Goal: Find specific page/section: Find specific page/section

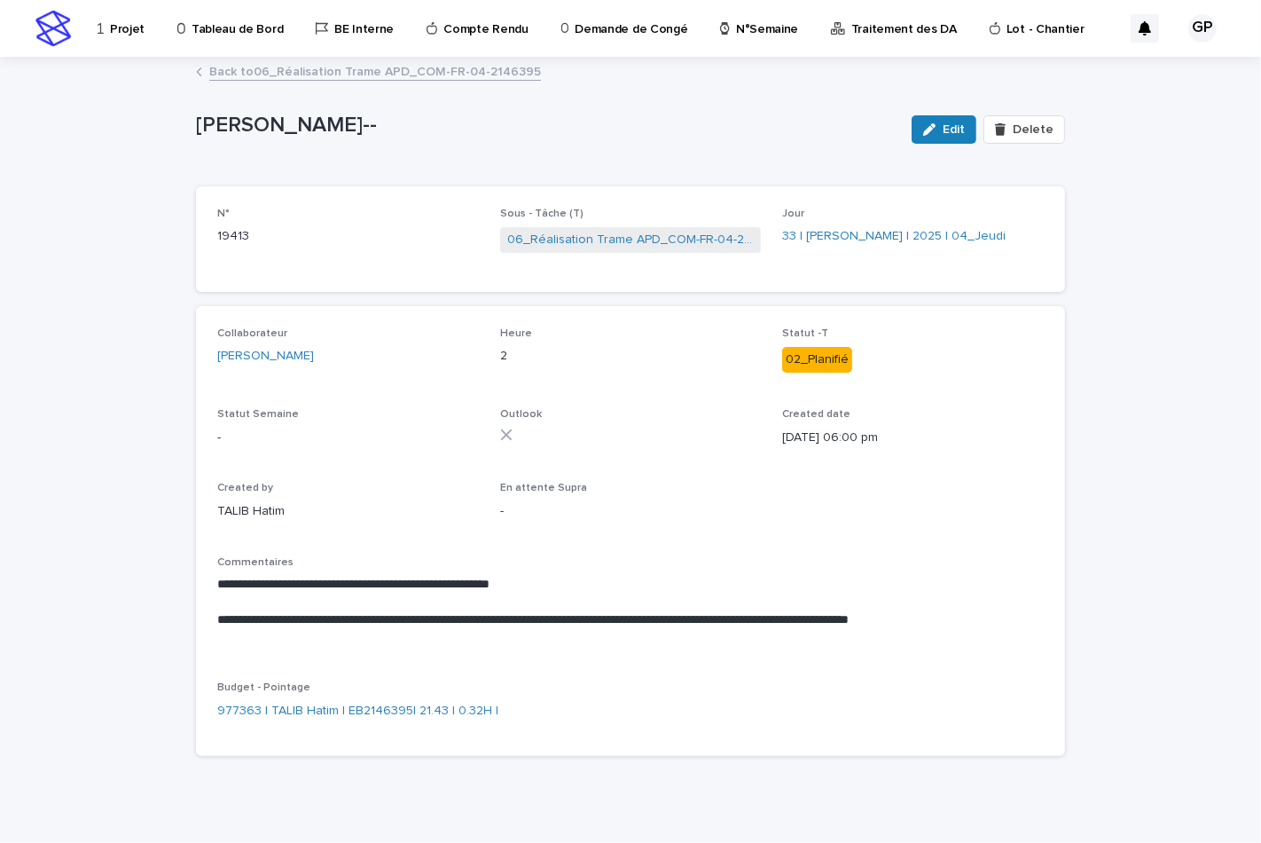
click at [208, 24] on p "Tableau de Bord" at bounding box center [237, 18] width 91 height 37
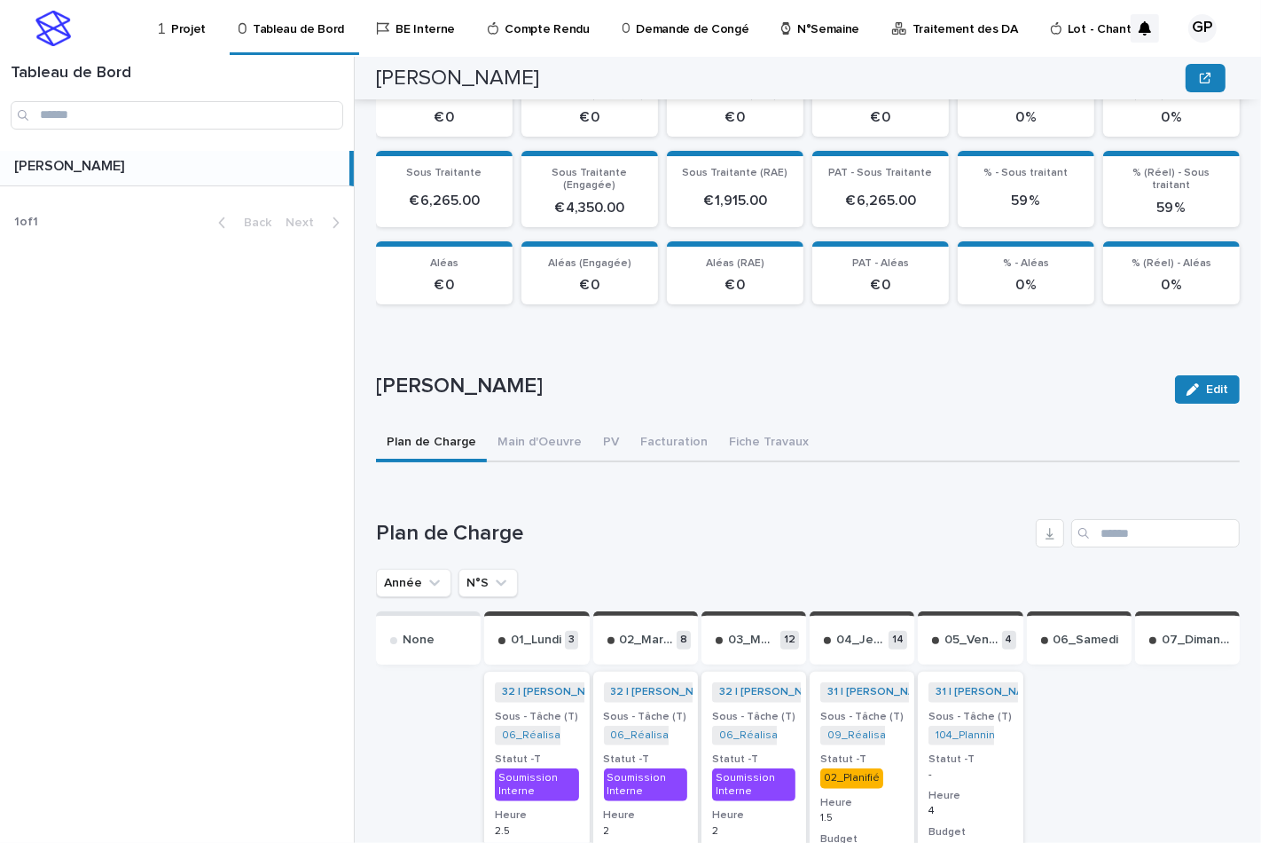
scroll to position [365, 0]
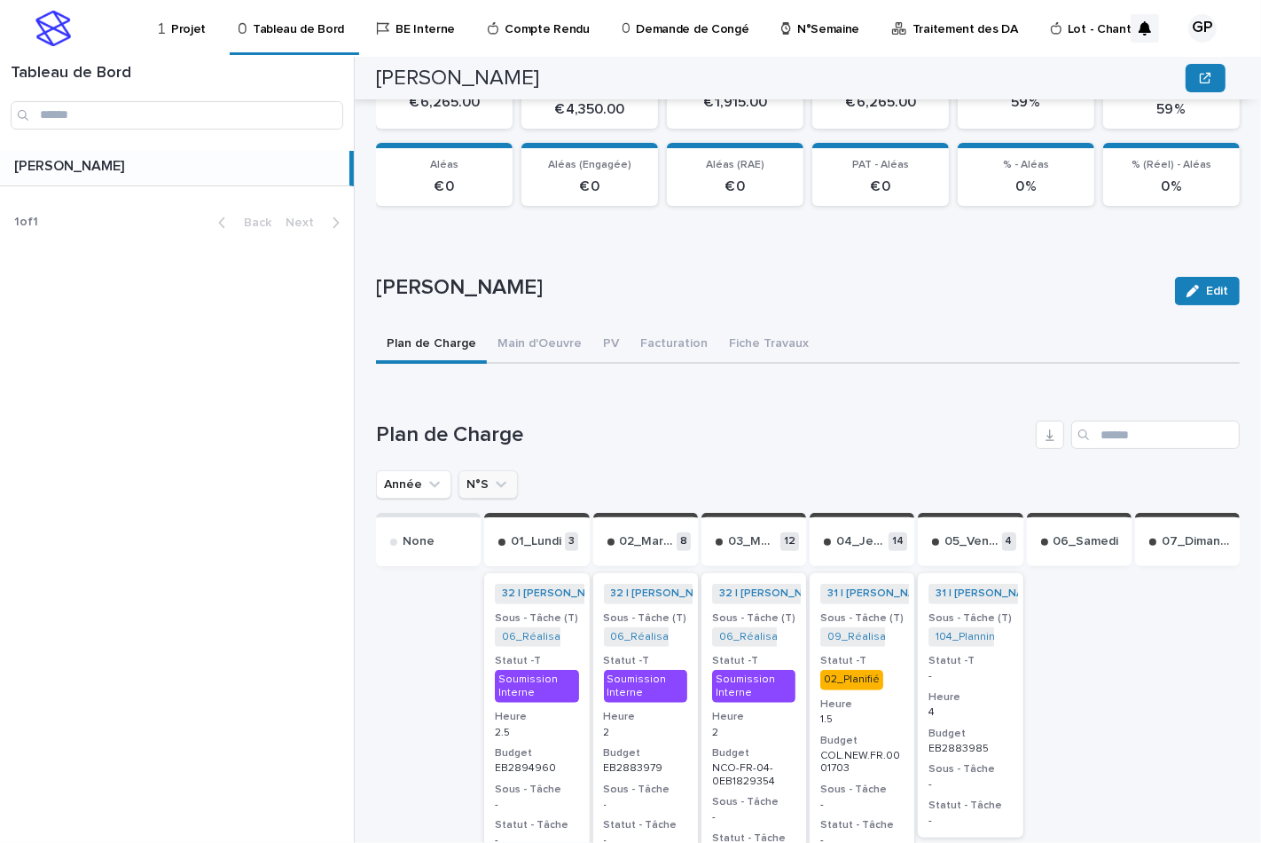
click at [467, 482] on button "N°S" at bounding box center [488, 484] width 59 height 28
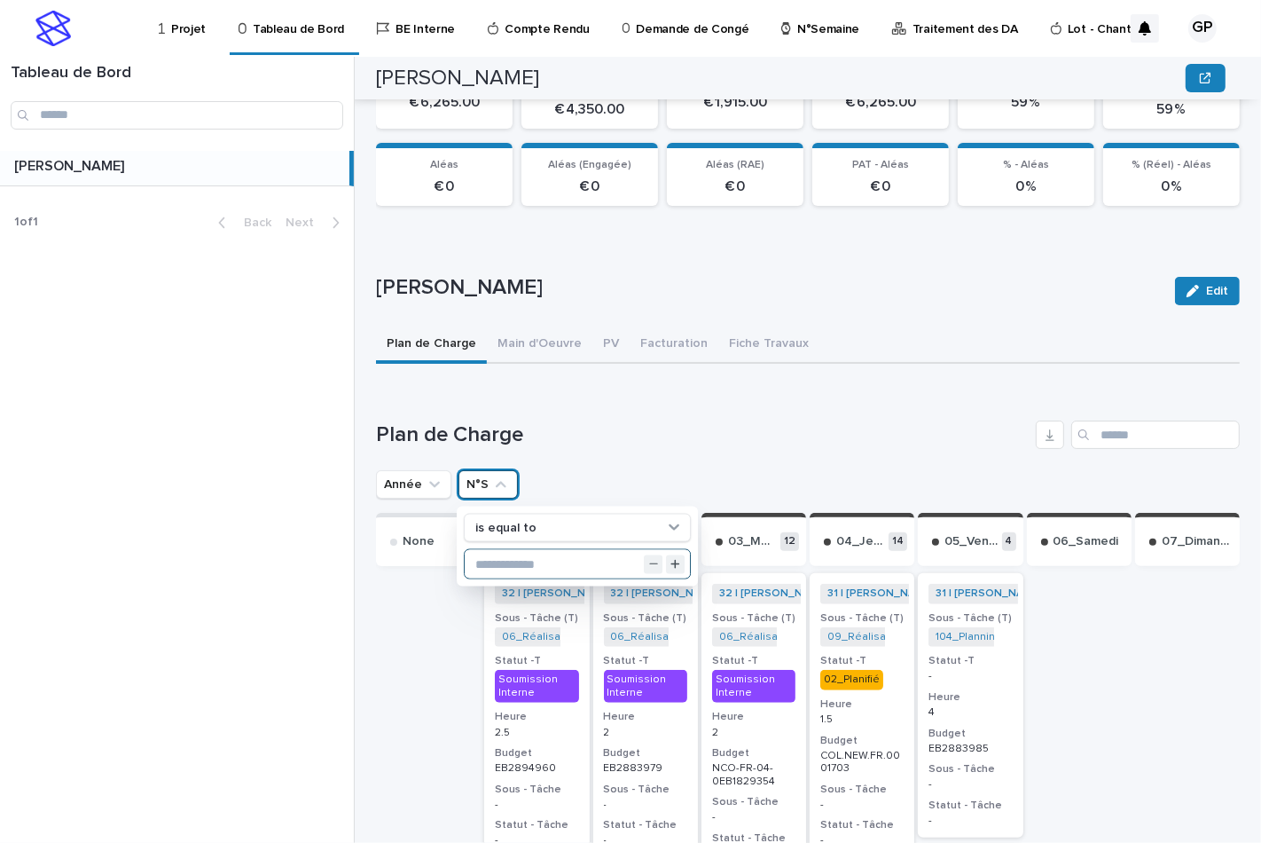
click at [506, 560] on input "text" at bounding box center [577, 564] width 225 height 28
type input "**"
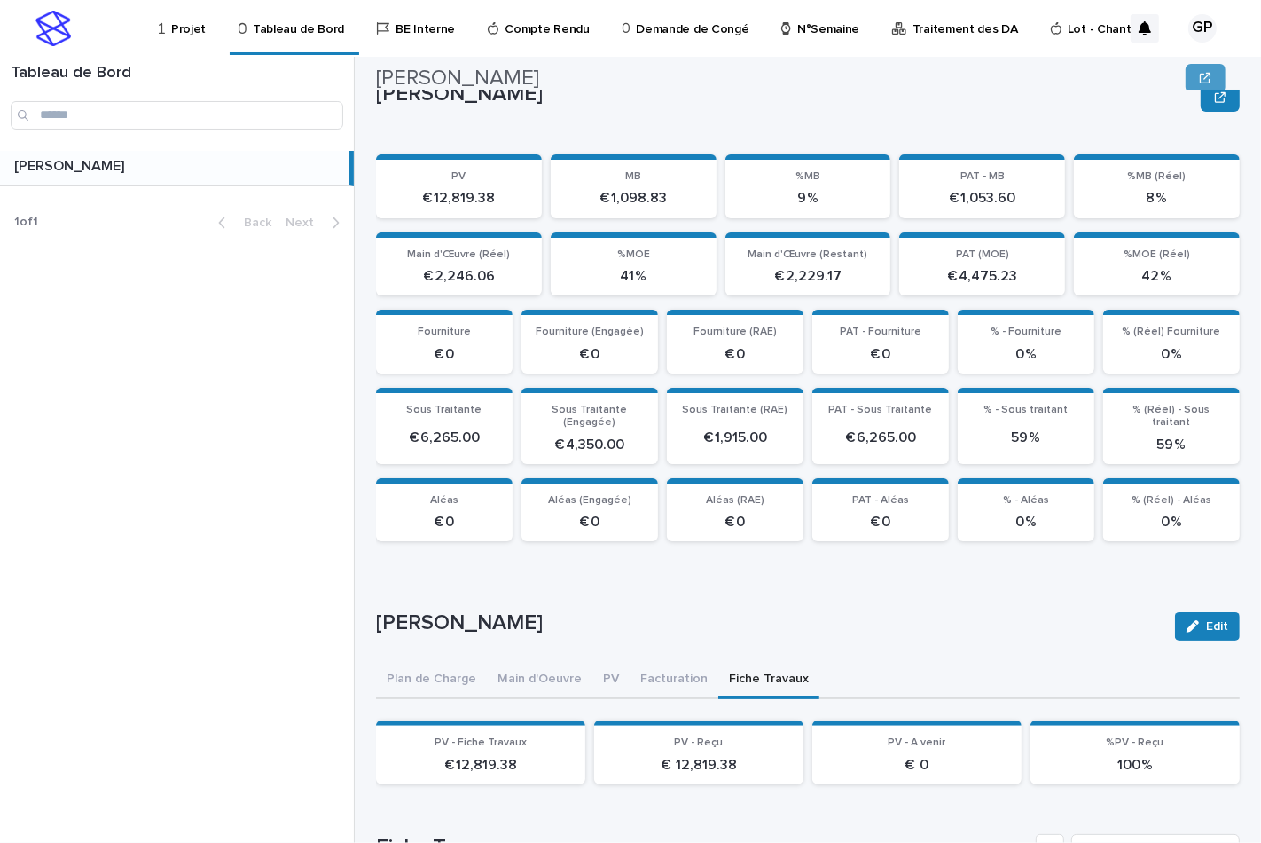
scroll to position [0, 0]
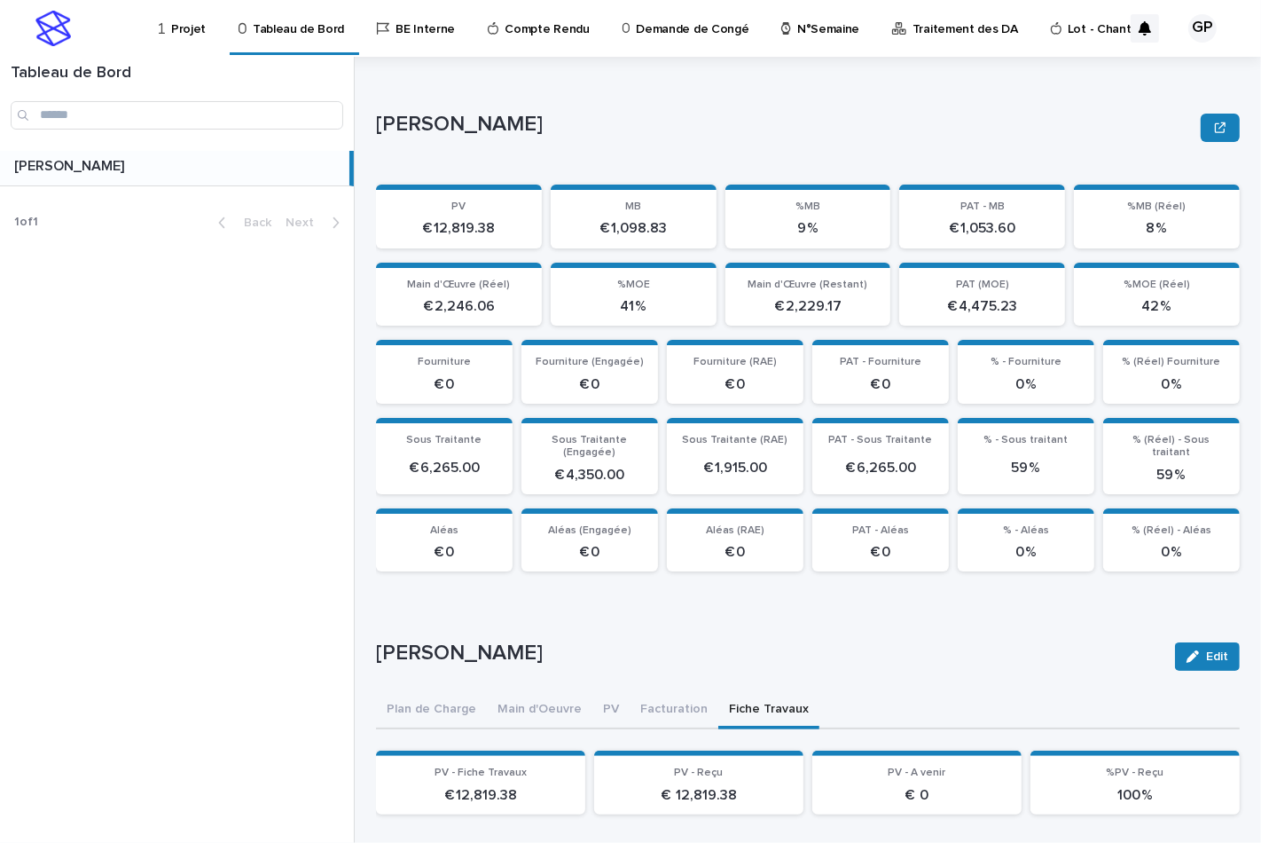
click at [452, 710] on button "Plan de Charge" at bounding box center [431, 710] width 111 height 37
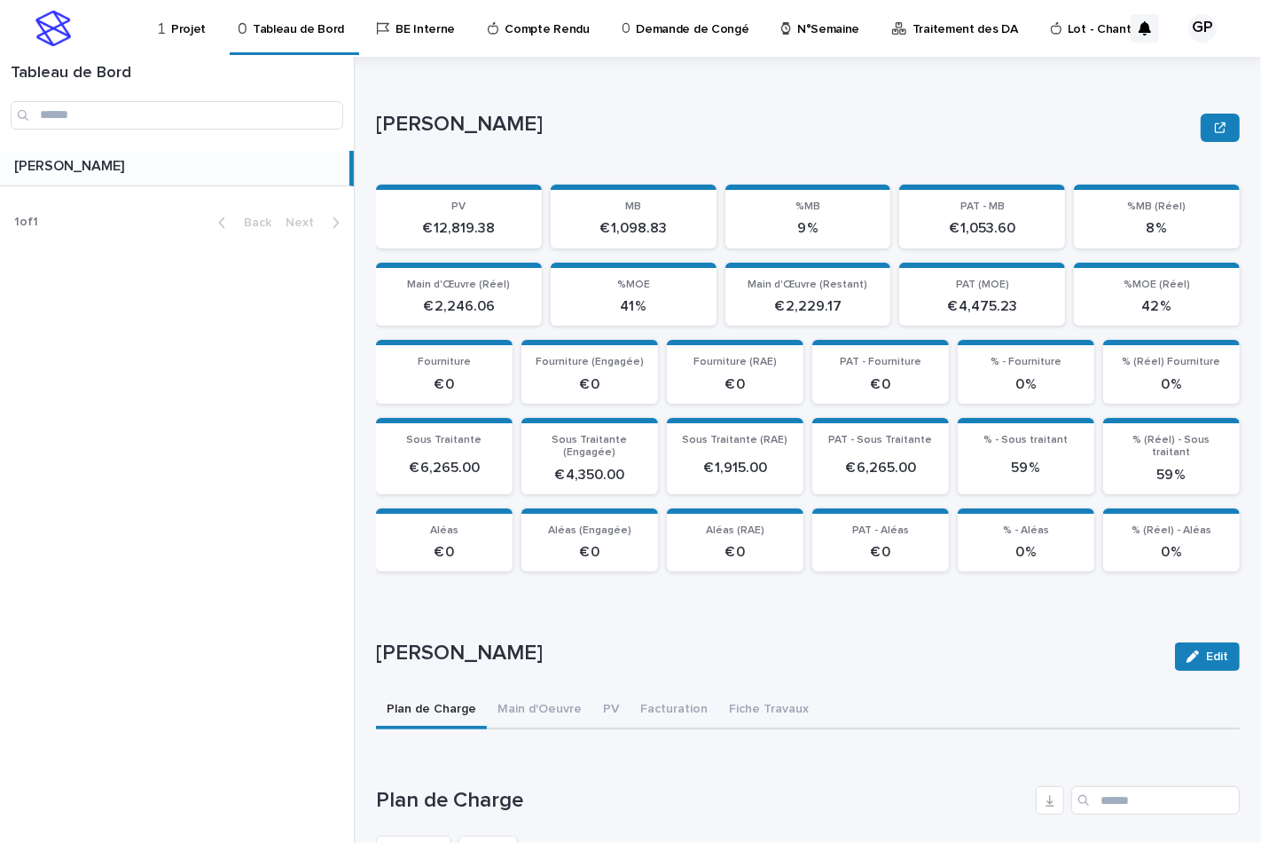
scroll to position [295, 0]
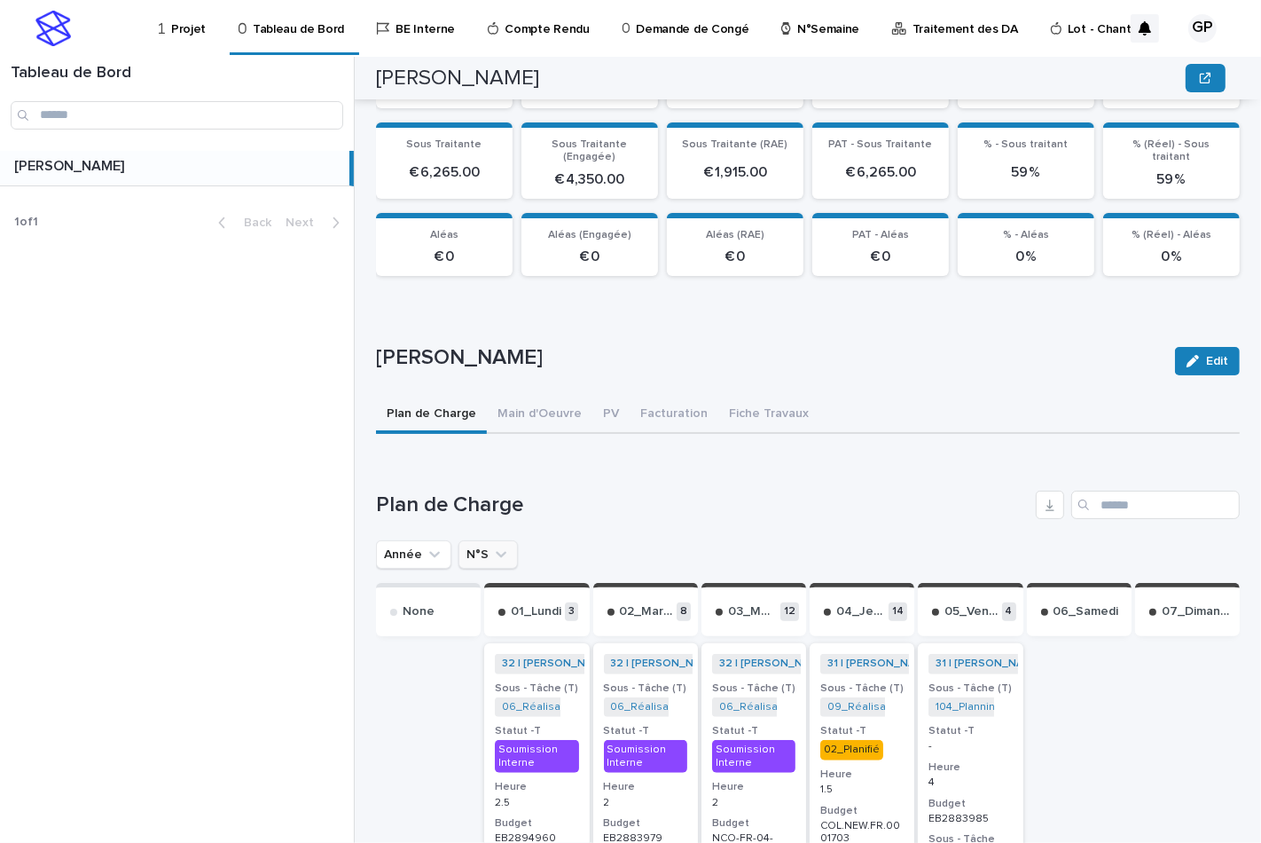
click at [475, 553] on button "N°S" at bounding box center [488, 554] width 59 height 28
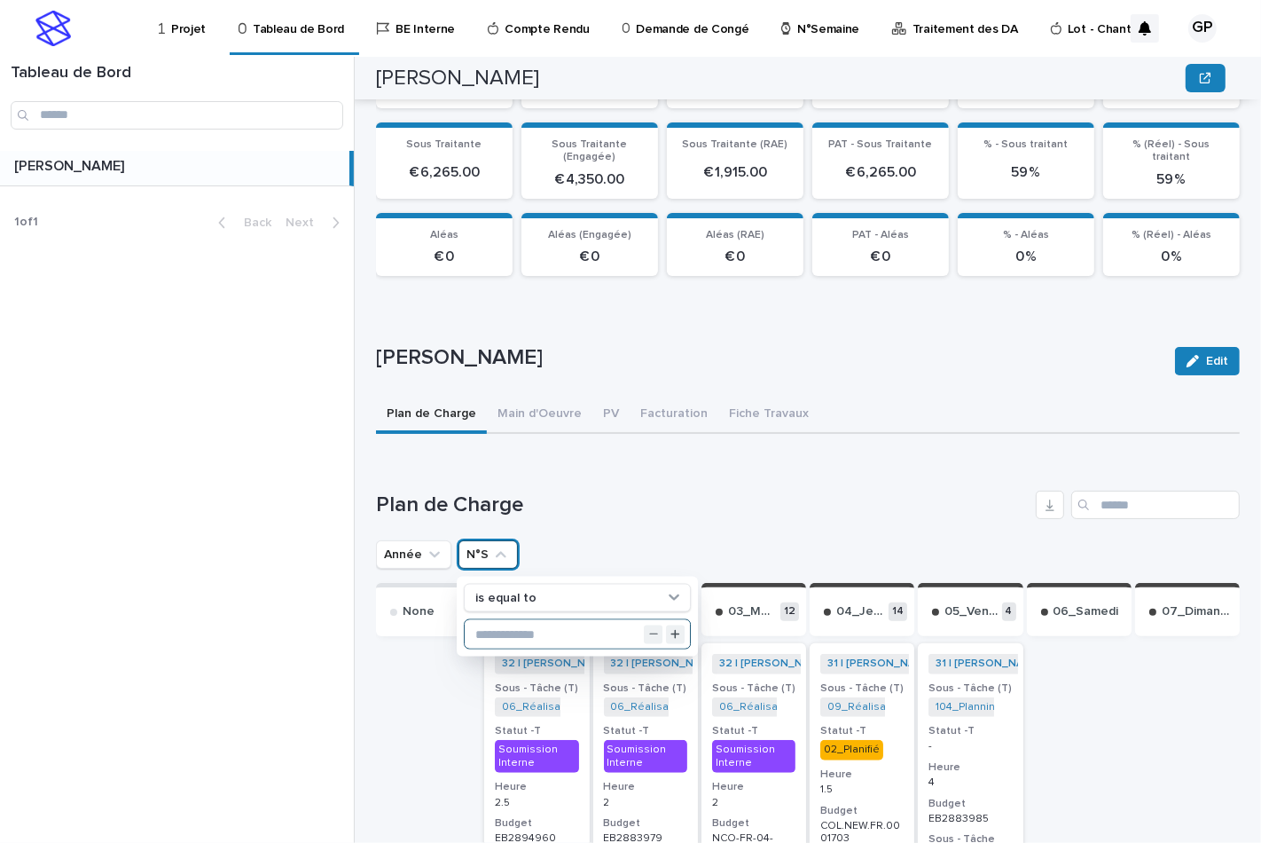
click at [500, 627] on input "text" at bounding box center [577, 634] width 225 height 28
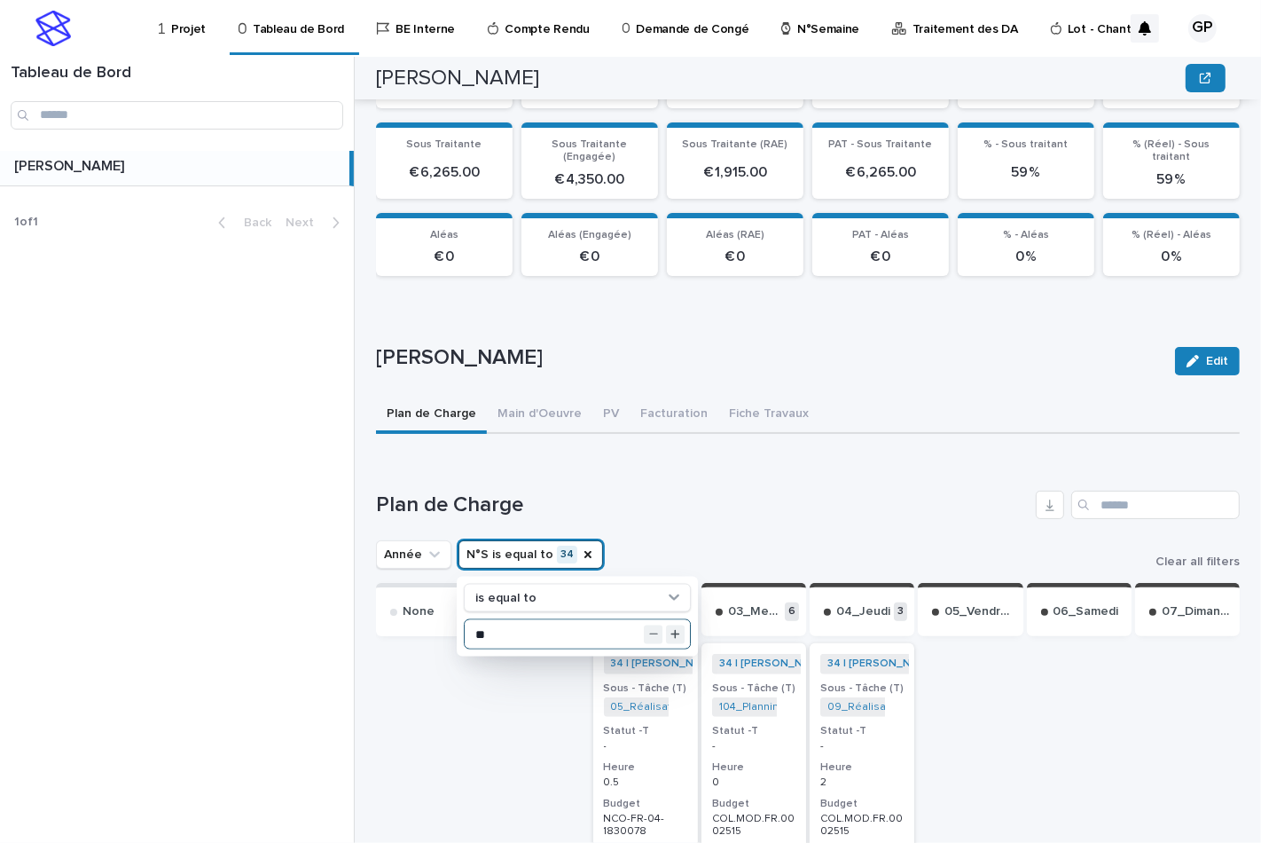
type input "**"
click at [624, 657] on link "34 | GUERLAY Pascal | 2025" at bounding box center [683, 663] width 145 height 12
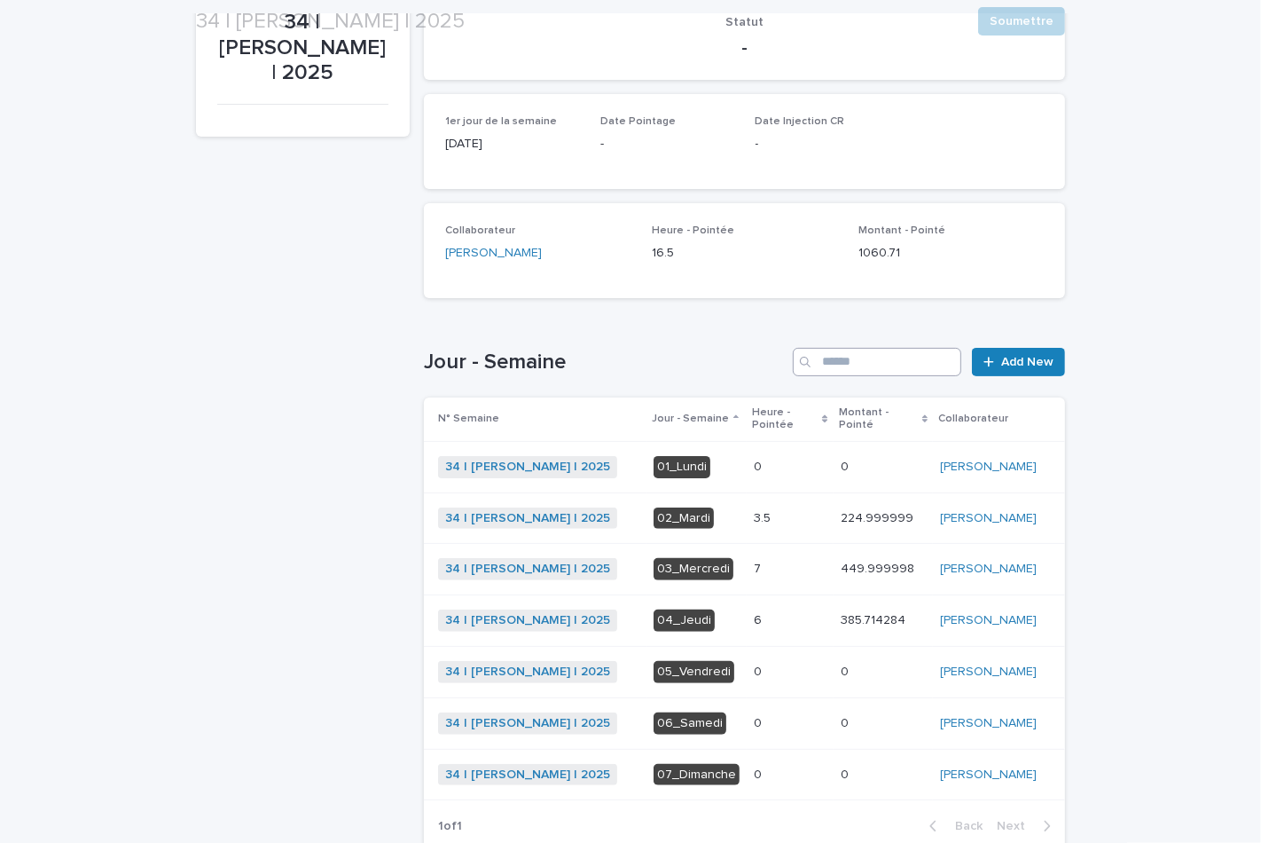
scroll to position [293, 0]
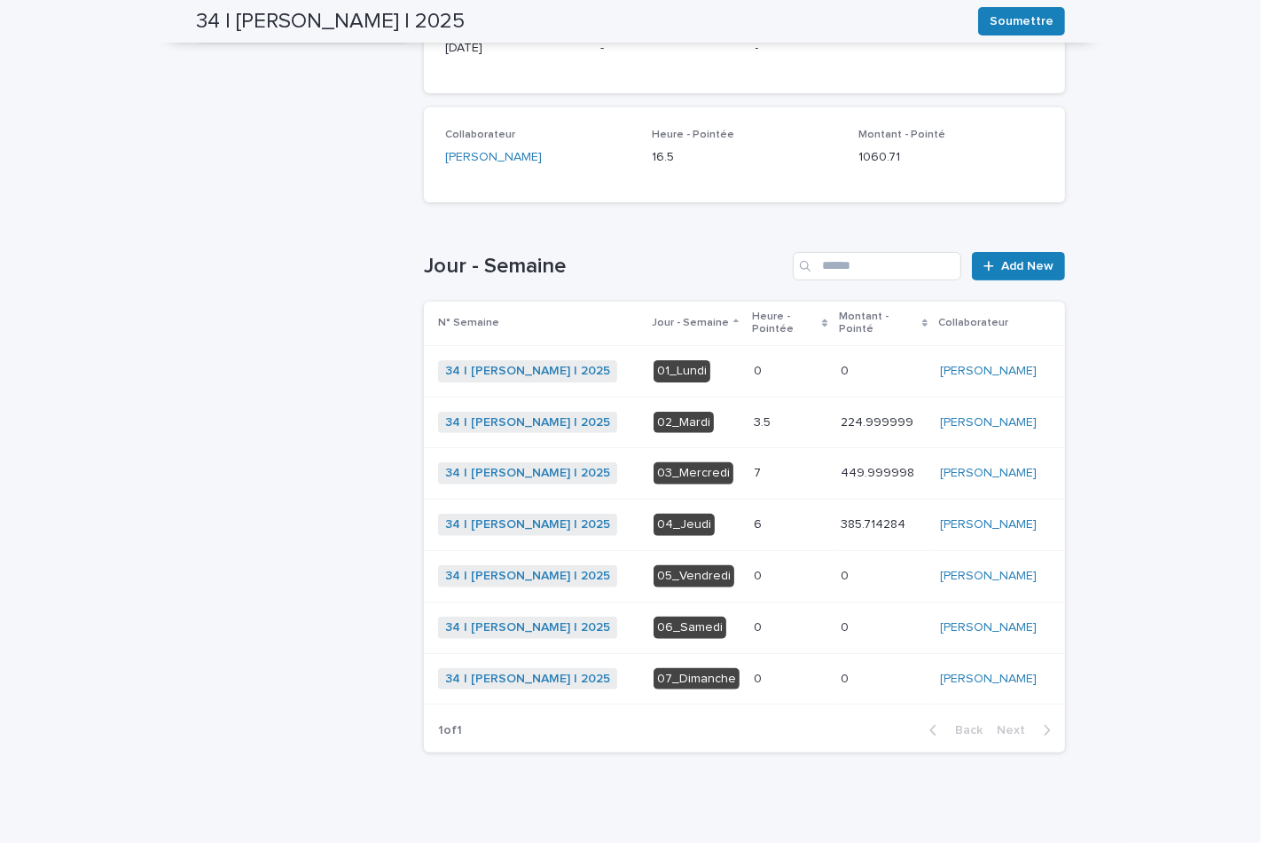
drag, startPoint x: 519, startPoint y: 351, endPoint x: 340, endPoint y: 263, distance: 199.5
click at [341, 264] on div "34 | GUERLAY Pascal | 2025" at bounding box center [303, 330] width 214 height 875
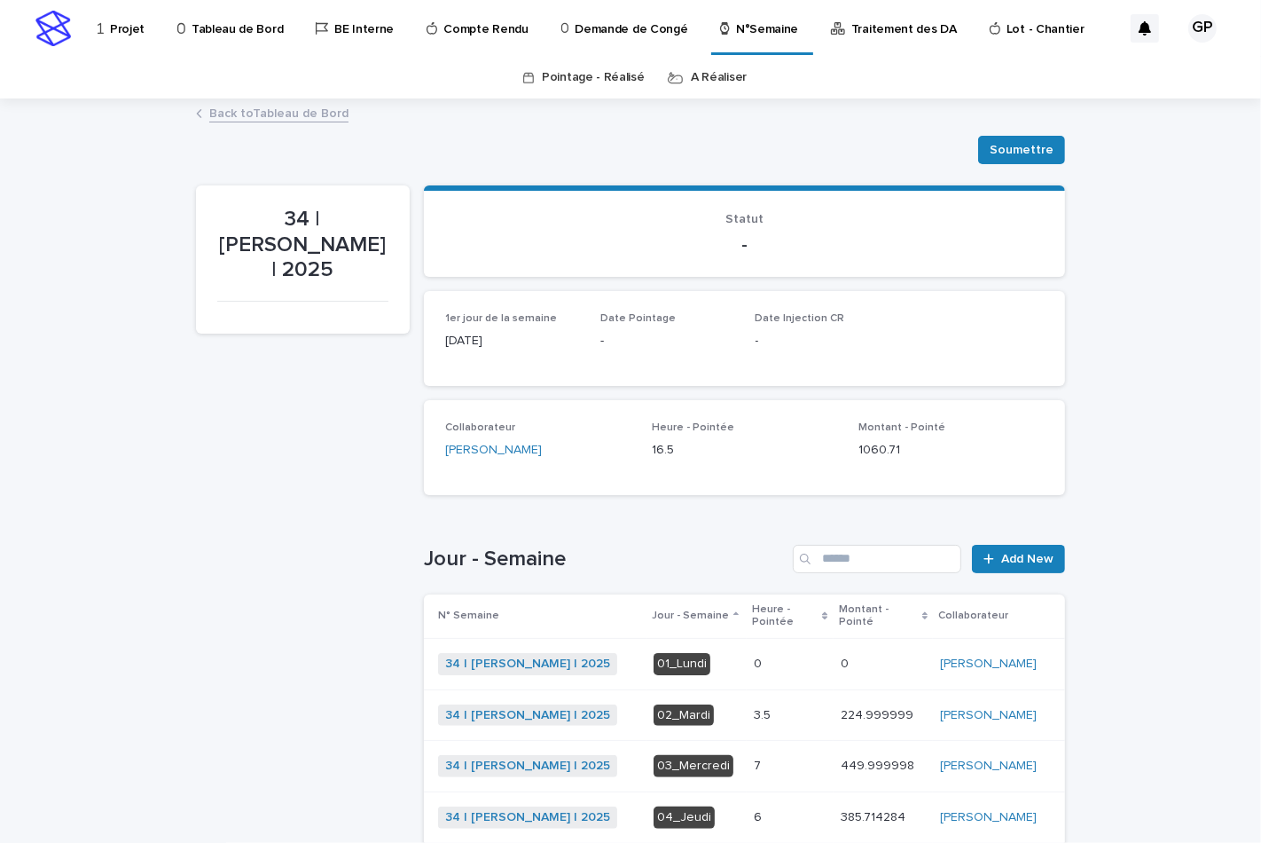
click at [215, 27] on p "Tableau de Bord" at bounding box center [237, 18] width 91 height 37
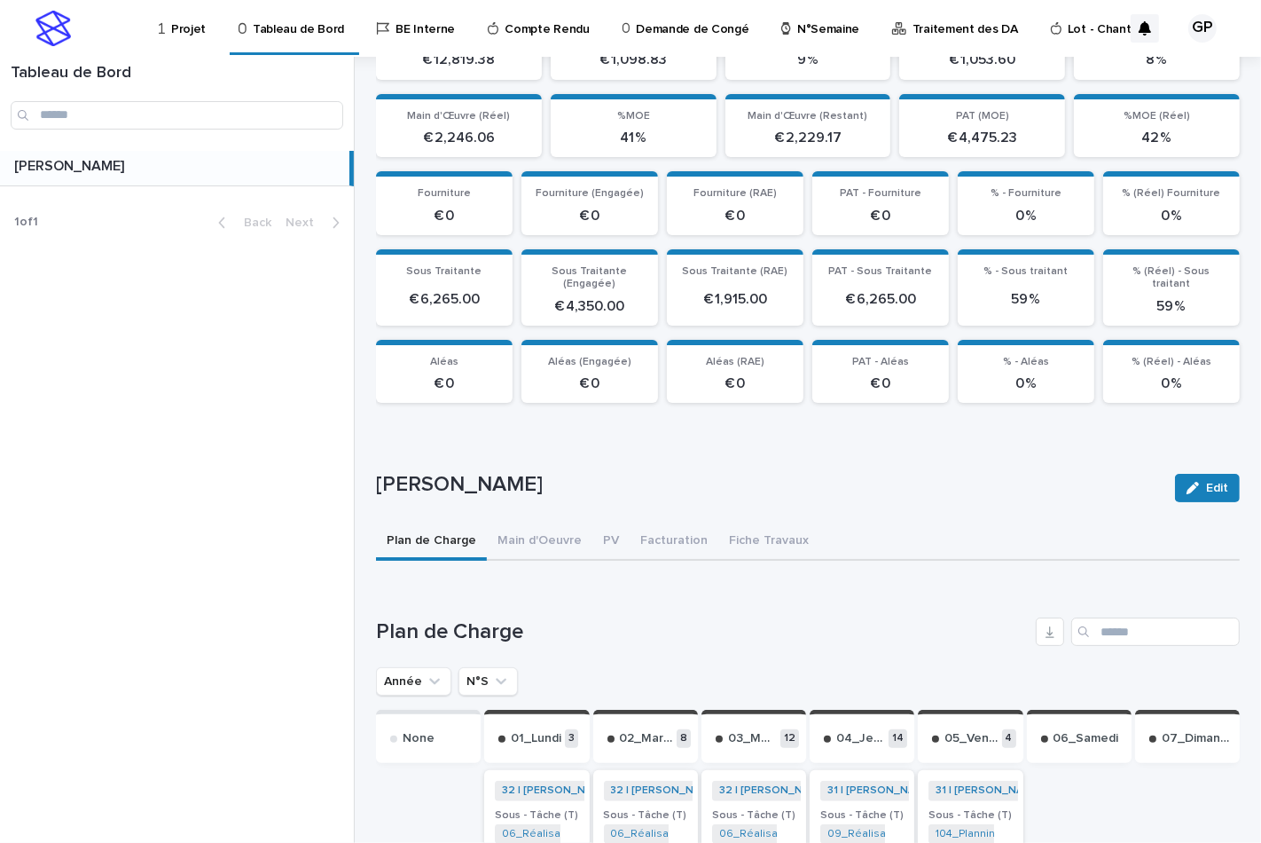
scroll to position [365, 0]
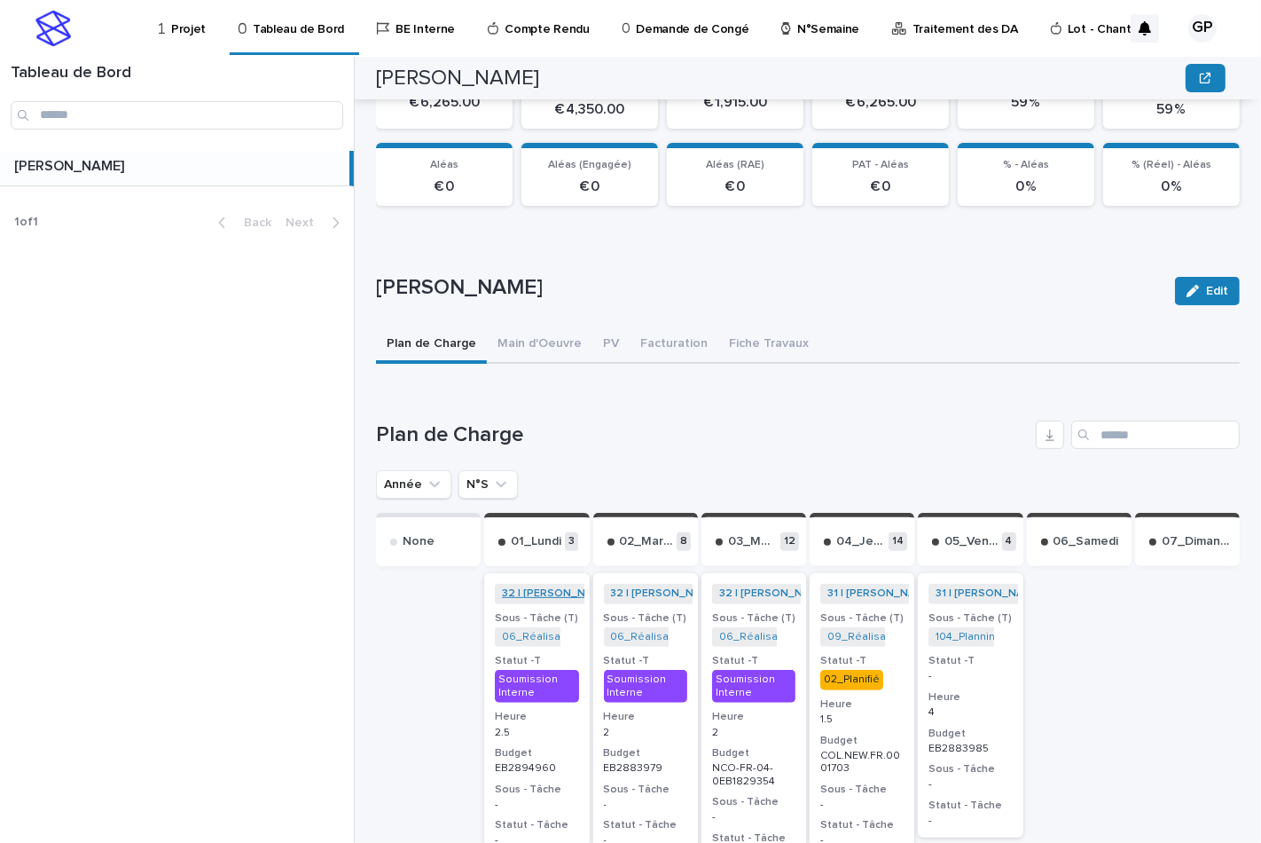
click at [561, 587] on link "32 | [PERSON_NAME] | 2025" at bounding box center [574, 593] width 145 height 12
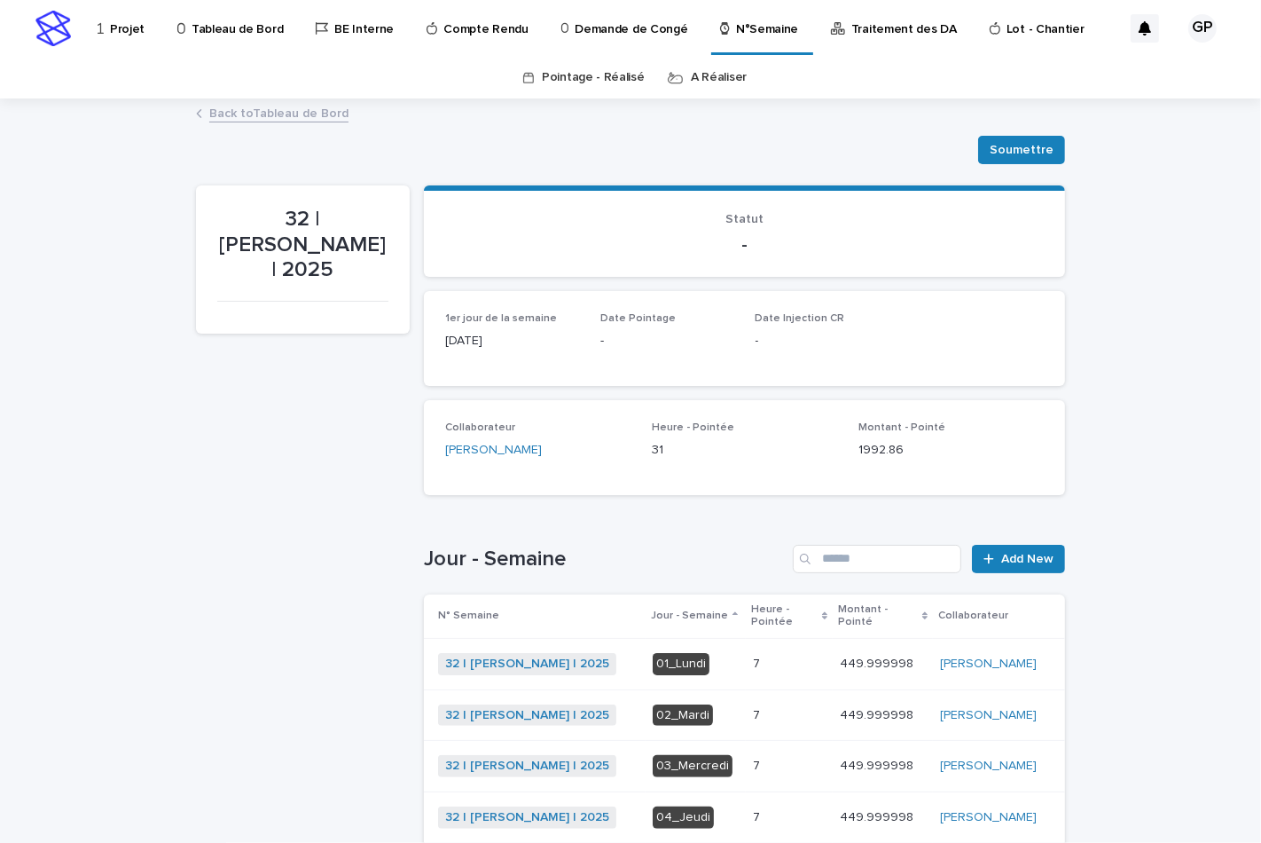
drag, startPoint x: 803, startPoint y: 649, endPoint x: 1183, endPoint y: 564, distance: 389.9
click at [1183, 564] on div "Loading... Saving… Loading... Saving… 32 | GUERLAY Pascal | 2025 Soumettre Soum…" at bounding box center [630, 624] width 1261 height 1048
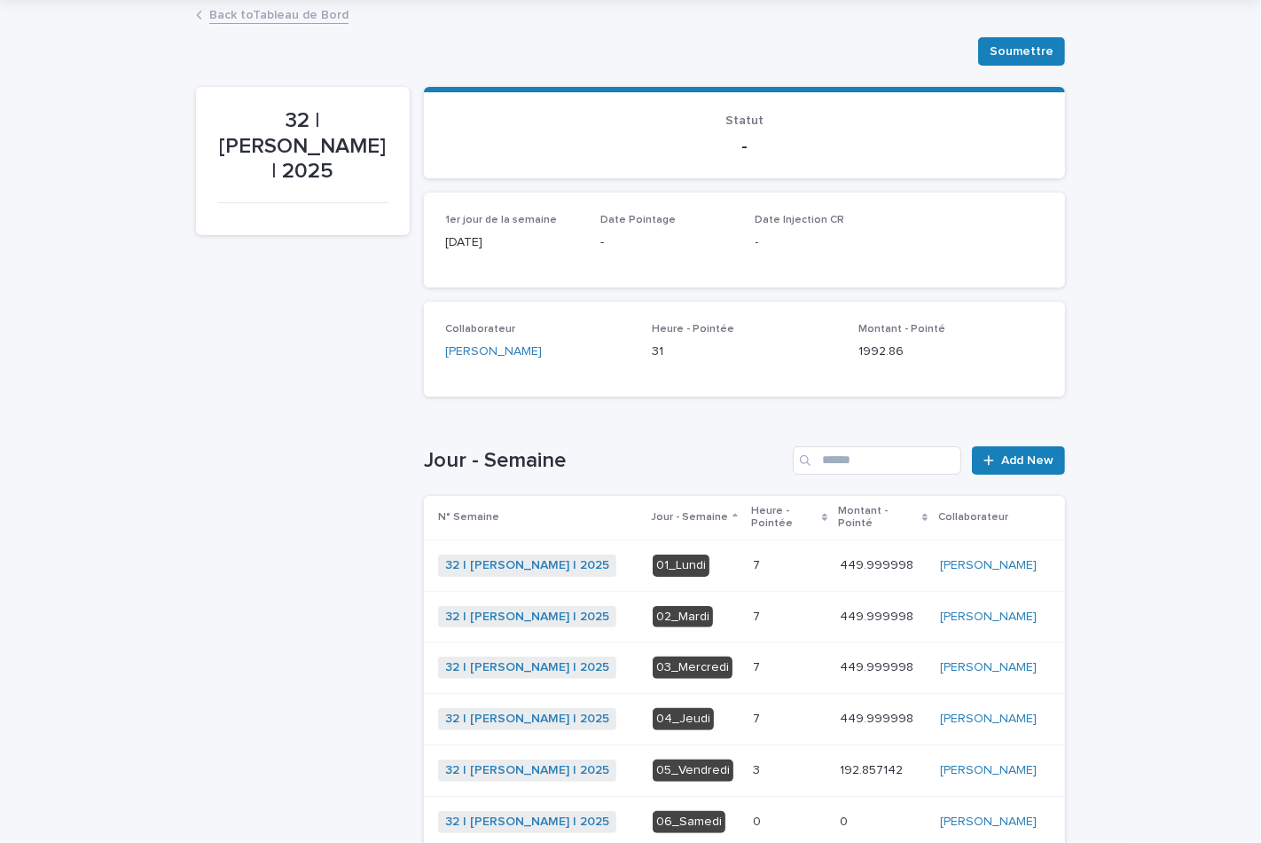
click at [666, 606] on div "02_Mardi" at bounding box center [683, 617] width 60 height 22
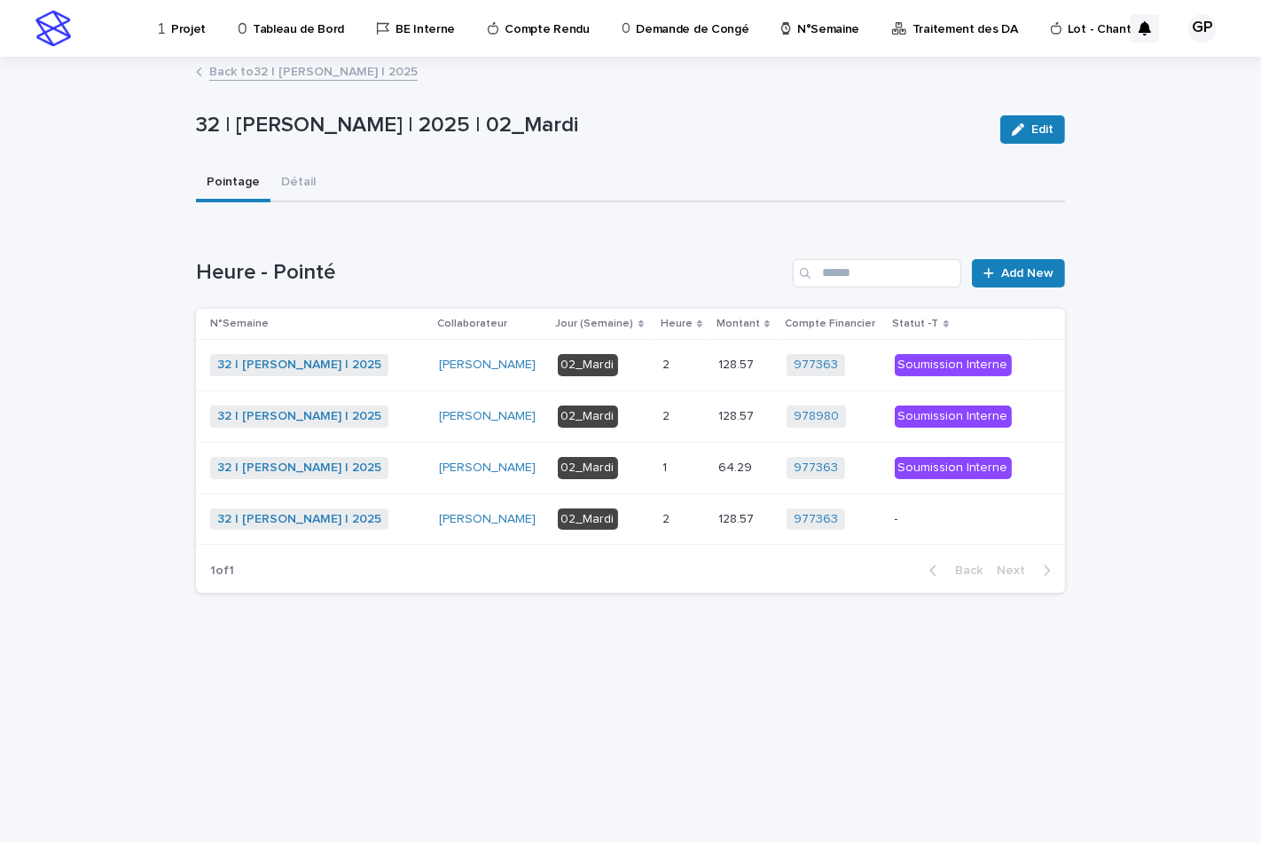
click at [663, 359] on p "2" at bounding box center [668, 363] width 11 height 19
drag, startPoint x: 661, startPoint y: 367, endPoint x: 585, endPoint y: 359, distance: 75.8
drag, startPoint x: 585, startPoint y: 359, endPoint x: 712, endPoint y: 223, distance: 186.4
click at [712, 224] on div "Loading... Saving… Heure - Pointé Add New N°Semaine Collaborateur Jour (Semaine…" at bounding box center [630, 416] width 869 height 384
drag, startPoint x: 911, startPoint y: 358, endPoint x: 451, endPoint y: 359, distance: 460.3
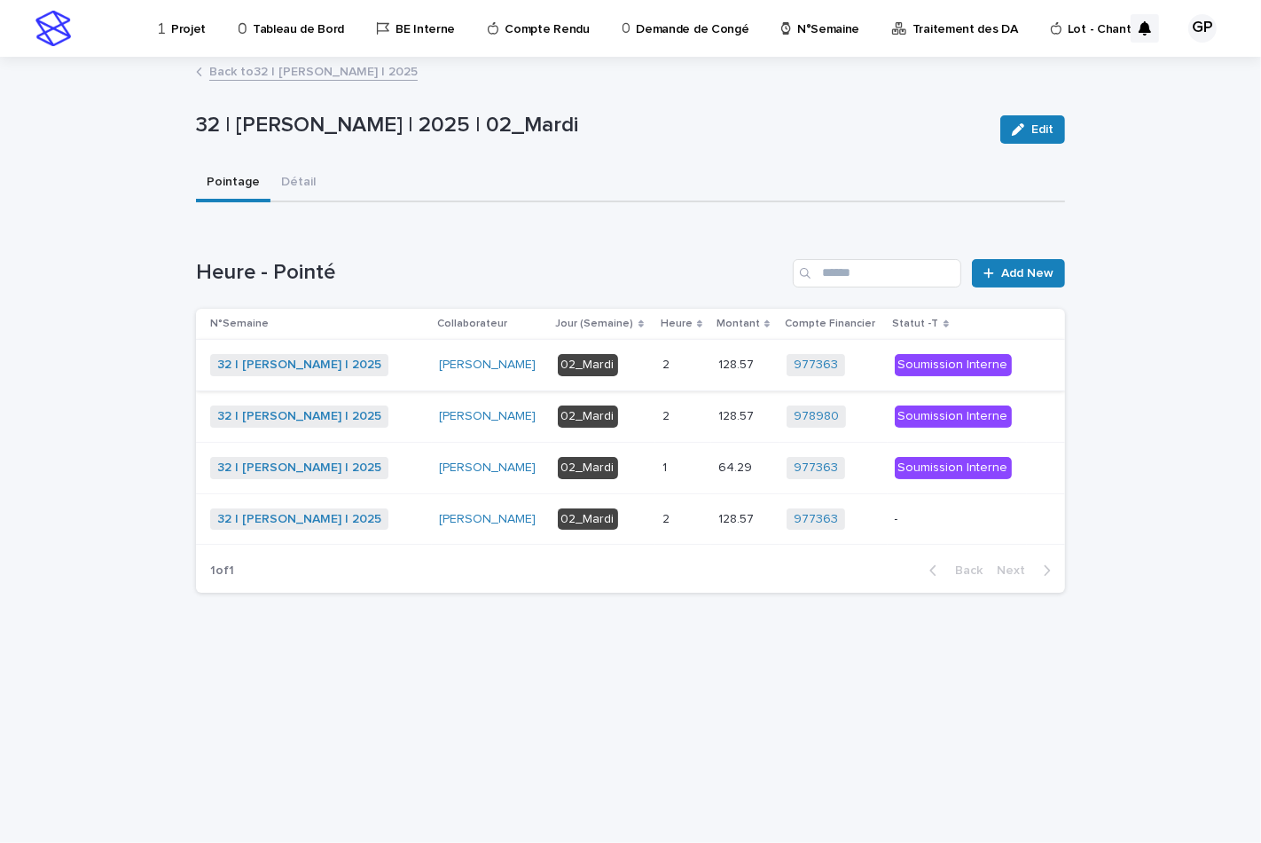
click at [663, 412] on p "2" at bounding box center [668, 414] width 11 height 19
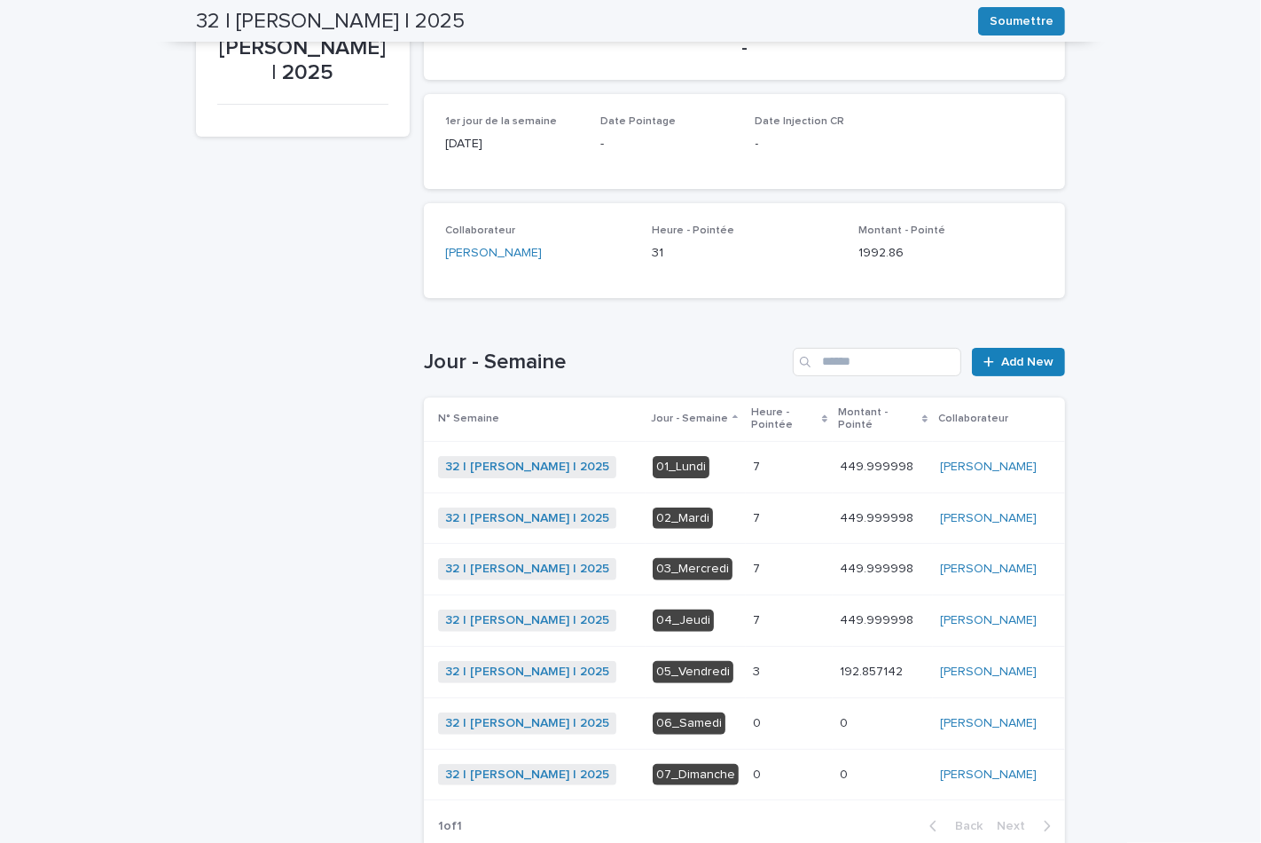
scroll to position [293, 0]
